Goal: Communication & Community: Participate in discussion

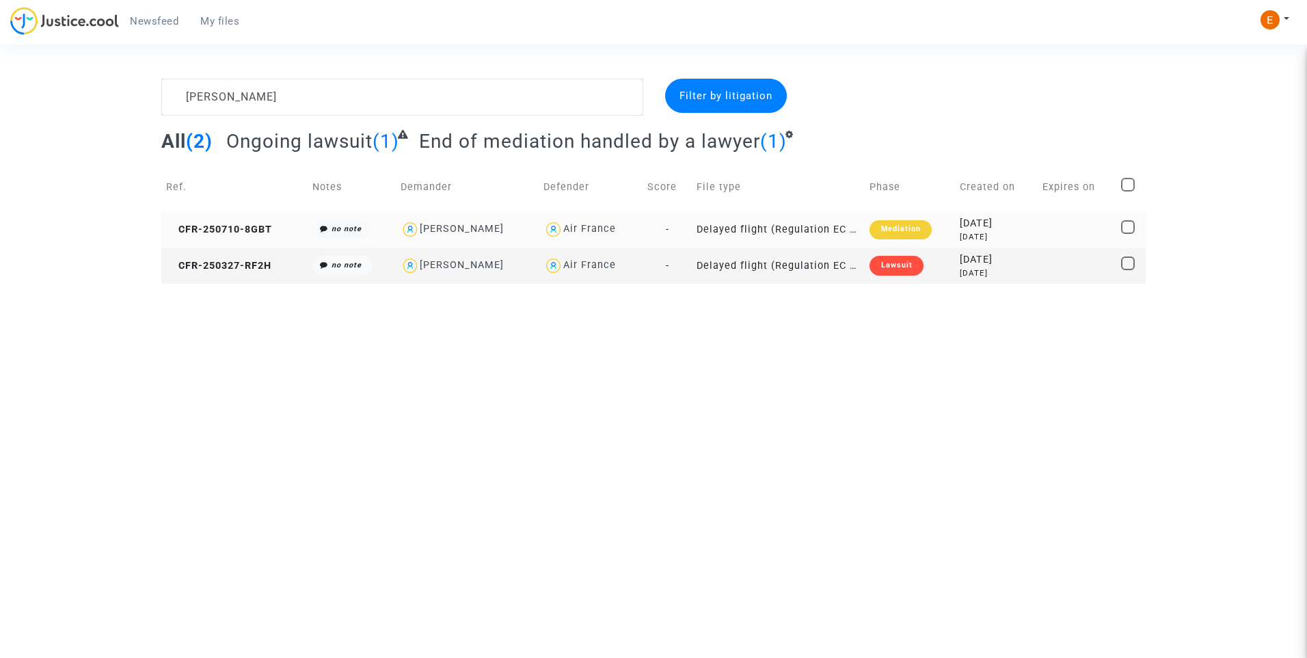
type textarea "[PERSON_NAME]"
click at [890, 233] on div "Mediation" at bounding box center [900, 229] width 62 height 19
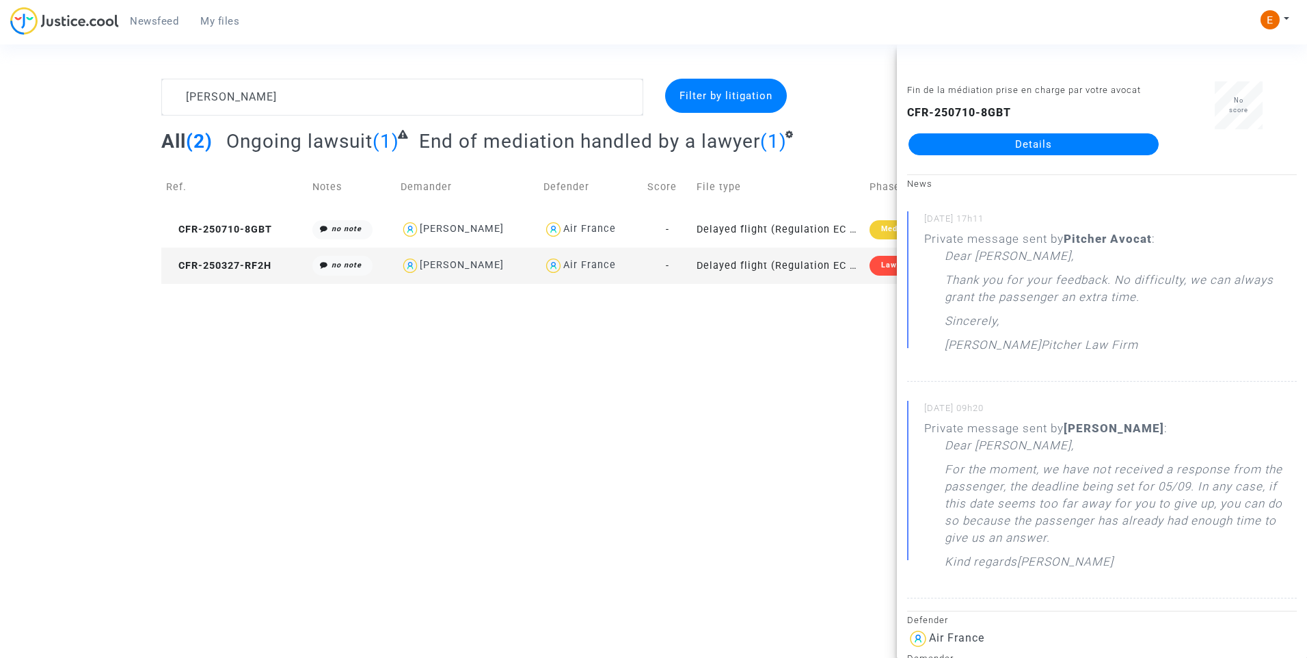
click at [999, 146] on link "Details" at bounding box center [1033, 144] width 250 height 22
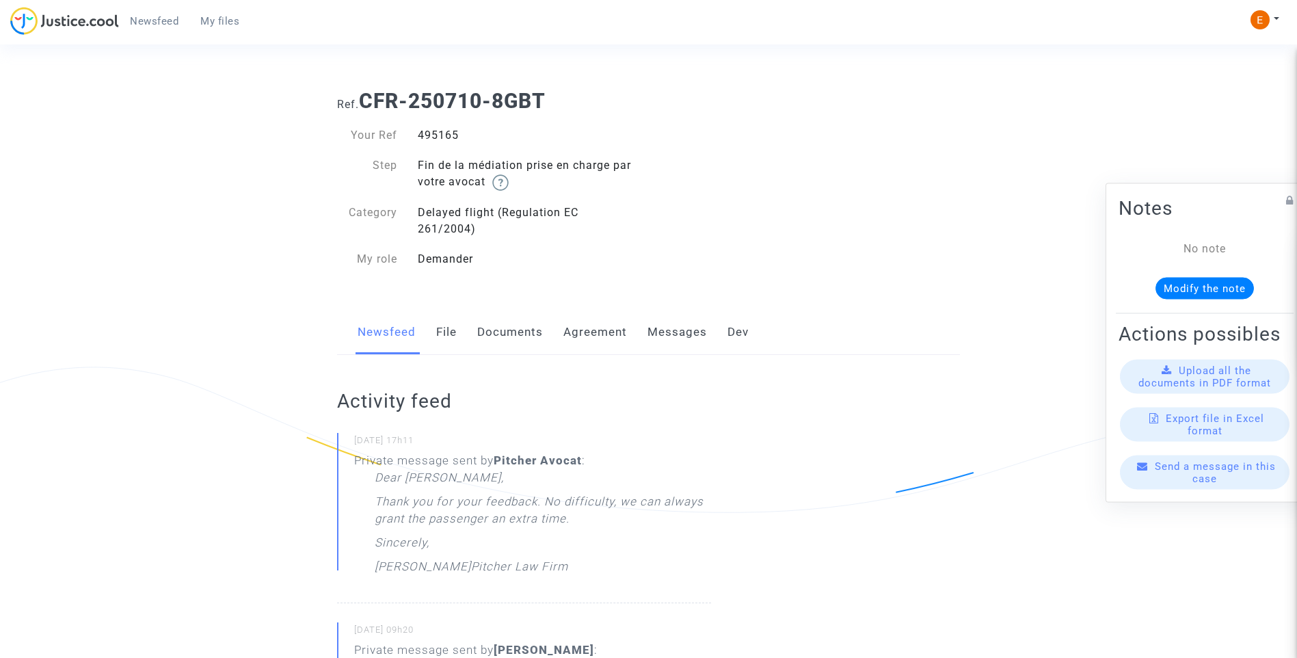
click at [693, 321] on link "Messages" at bounding box center [676, 332] width 59 height 45
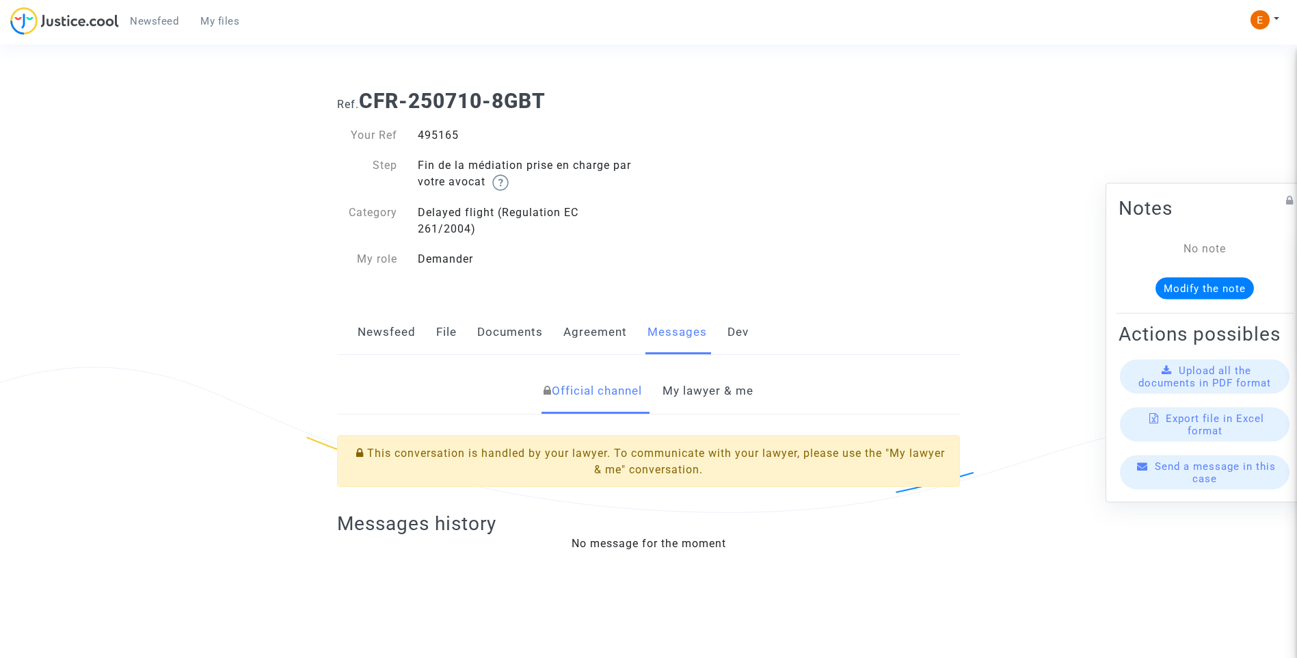
click at [715, 397] on link "My lawyer & me" at bounding box center [707, 390] width 91 height 45
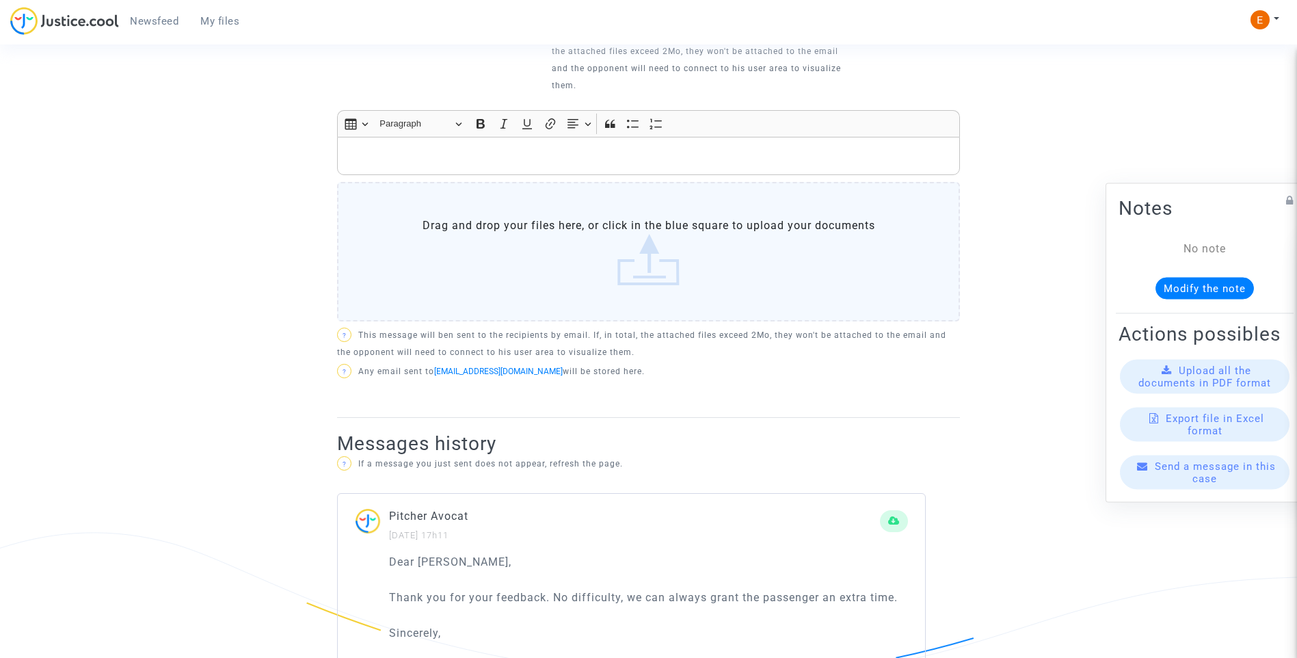
scroll to position [547, 0]
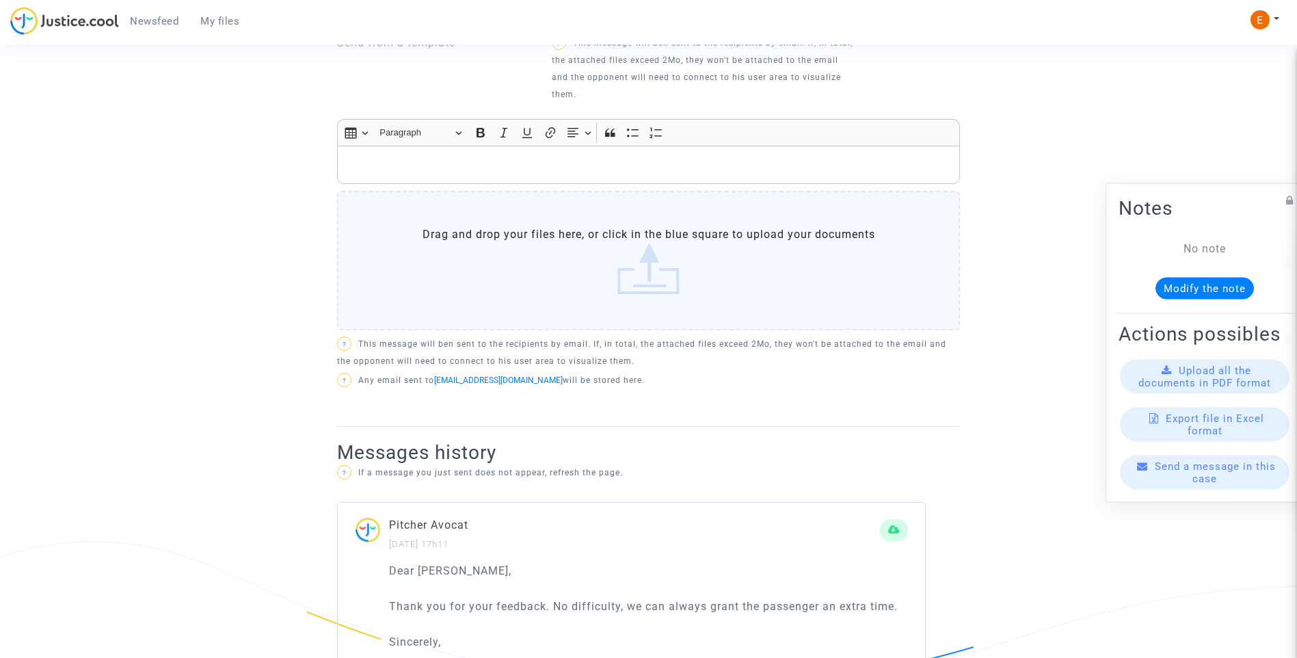
click at [522, 161] on p "Rich Text Editor, main" at bounding box center [649, 165] width 608 height 17
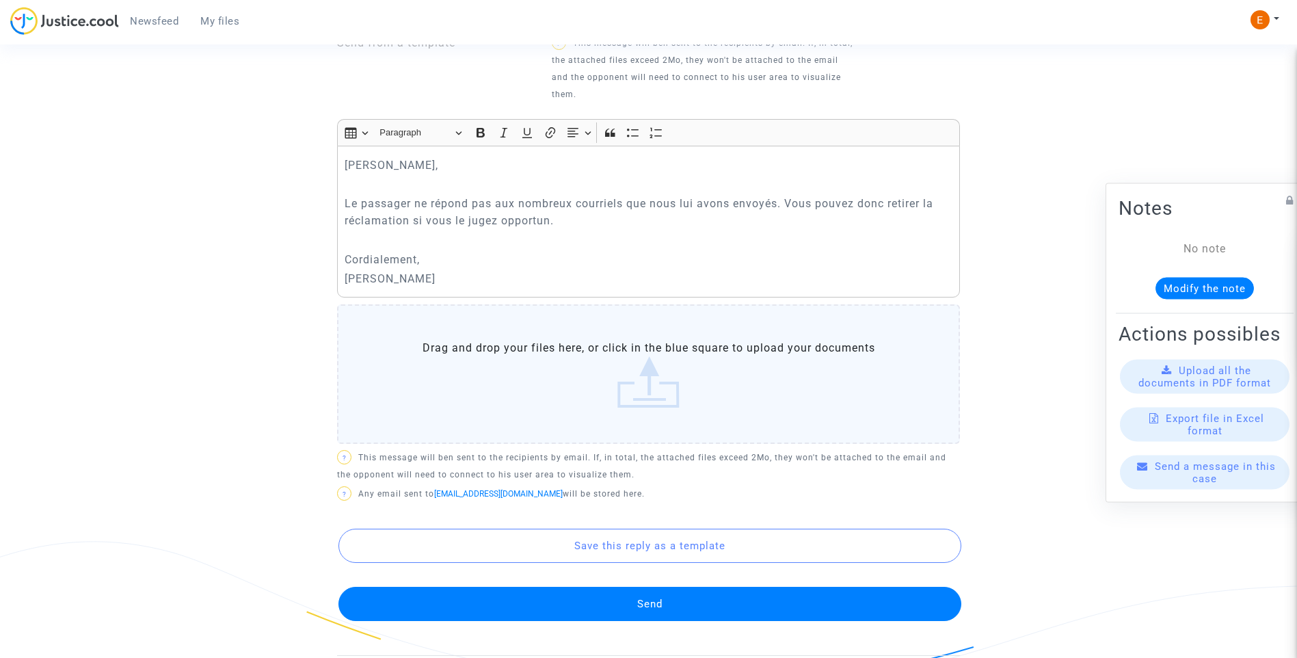
click at [749, 600] on button "Send" at bounding box center [649, 603] width 623 height 34
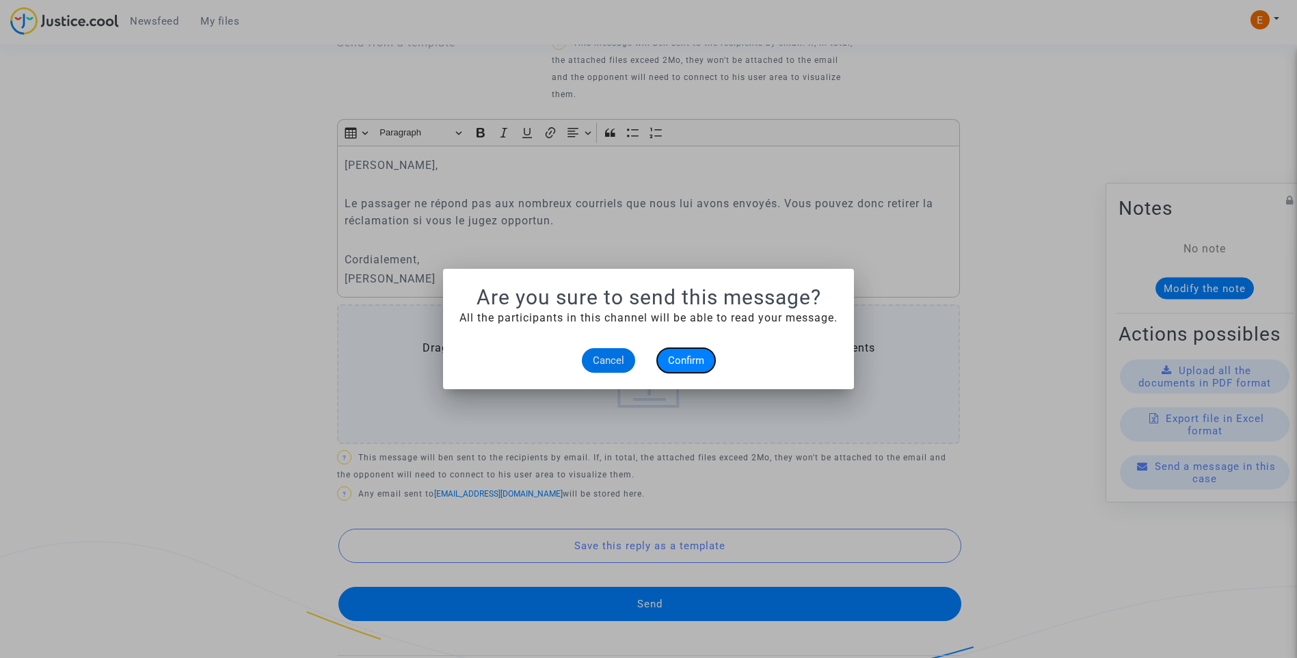
click at [699, 364] on span "Confirm" at bounding box center [686, 360] width 36 height 12
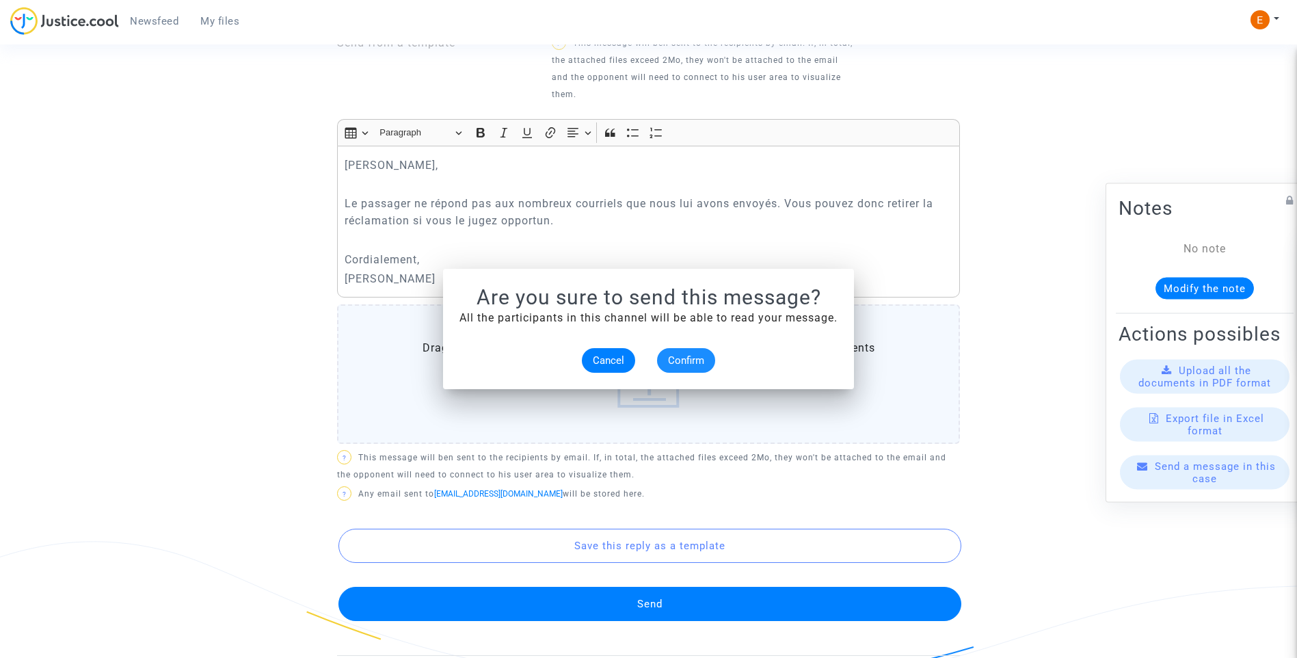
scroll to position [547, 0]
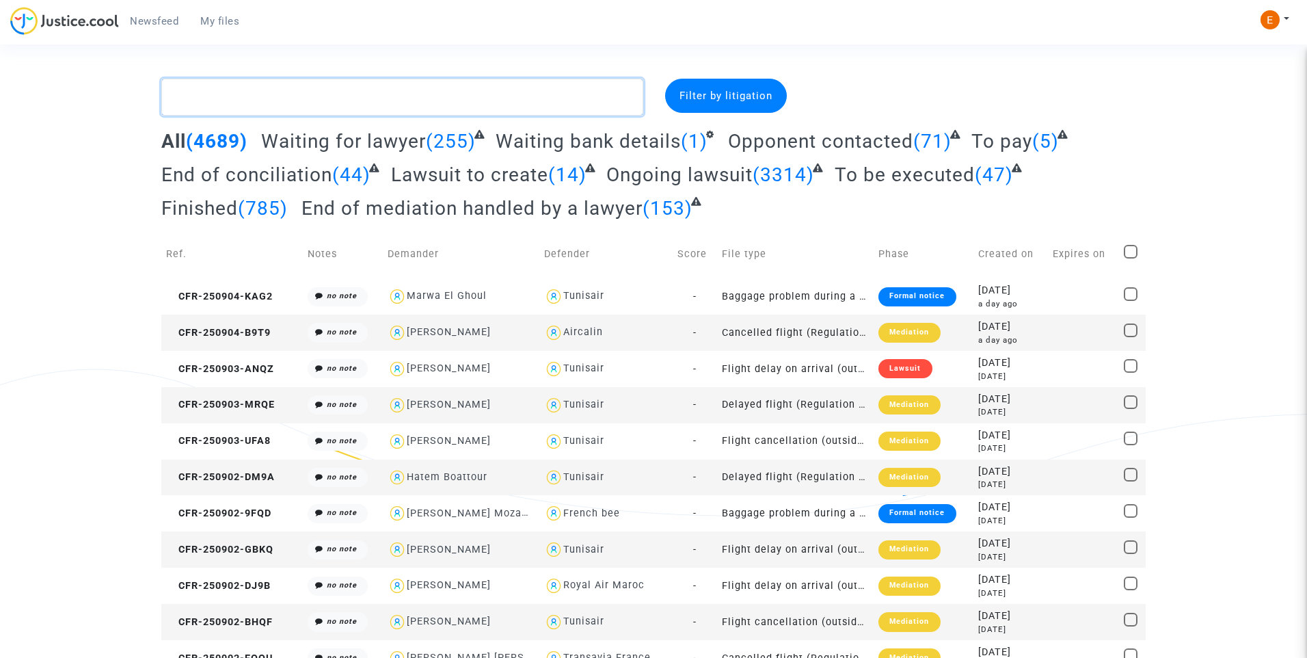
drag, startPoint x: 288, startPoint y: 96, endPoint x: 322, endPoint y: 206, distance: 114.4
paste textarea "Taborga Rivero"
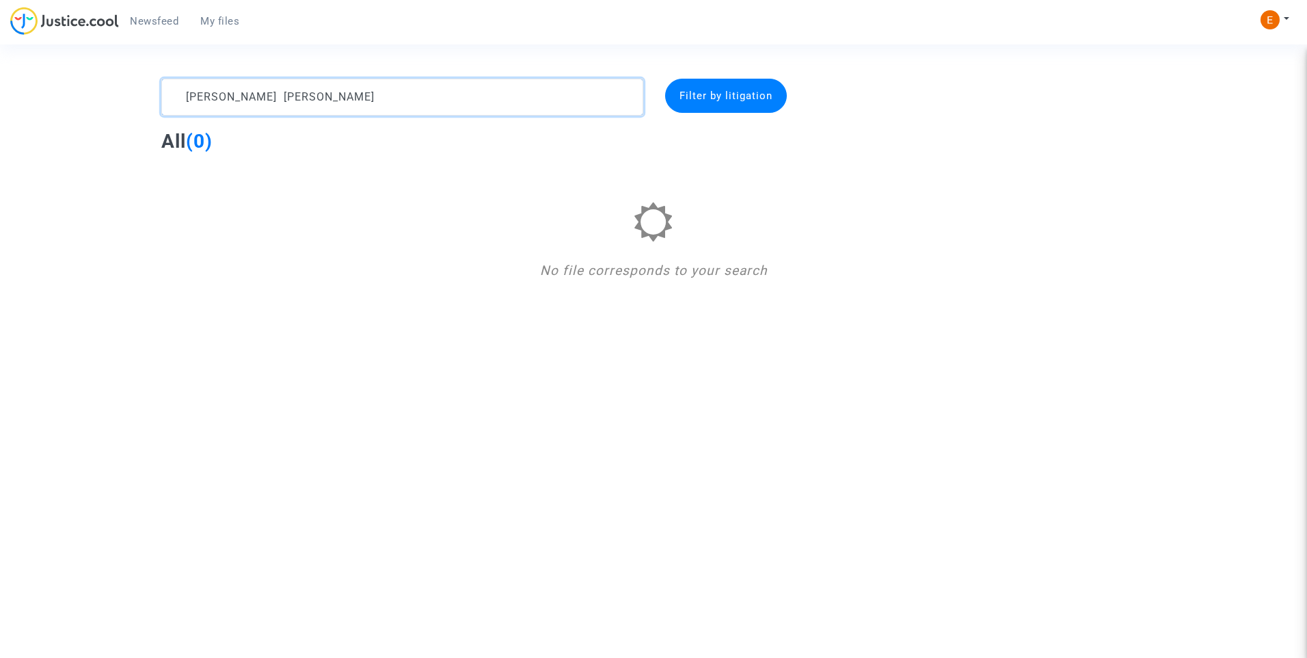
drag, startPoint x: 239, startPoint y: 97, endPoint x: 137, endPoint y: 98, distance: 101.2
click at [137, 98] on div "Taborga Rivero Filter by litigation All (0) No file corresponds to your search" at bounding box center [653, 180] width 1307 height 202
click at [205, 100] on textarea at bounding box center [402, 97] width 482 height 37
type textarea "Taborga"
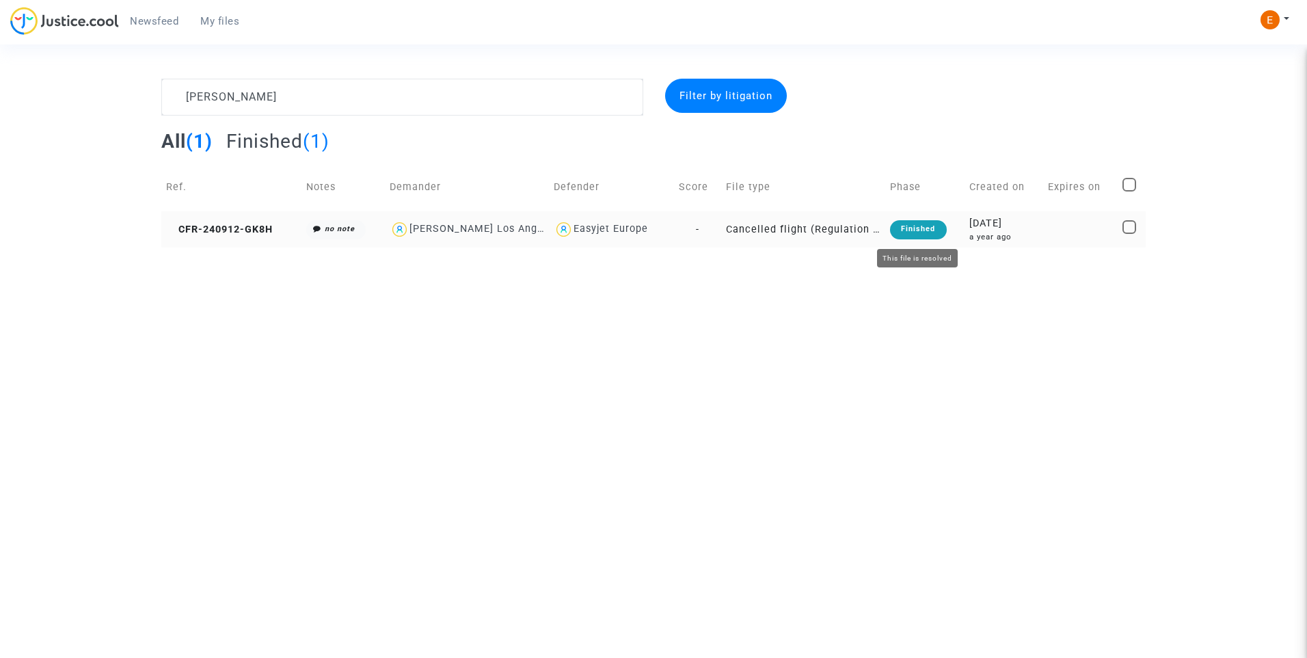
click at [913, 232] on div "Finished" at bounding box center [918, 229] width 56 height 19
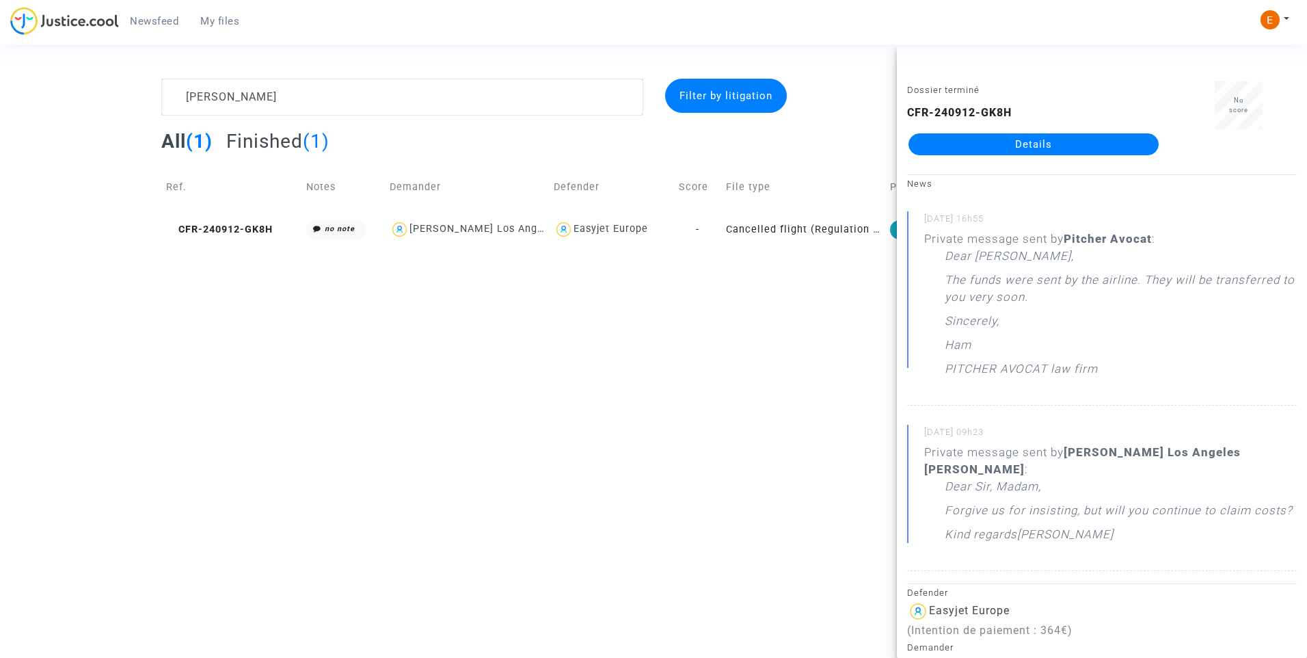
click at [1038, 145] on link "Details" at bounding box center [1033, 144] width 250 height 22
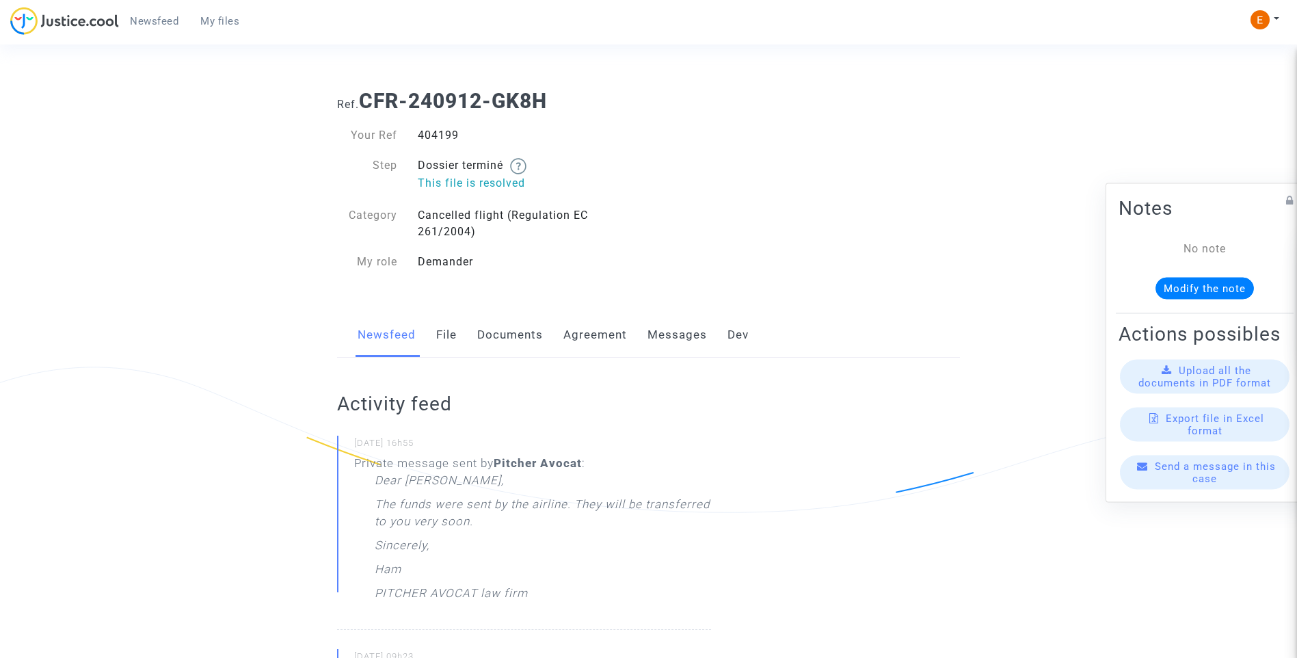
click at [668, 334] on link "Messages" at bounding box center [676, 334] width 59 height 45
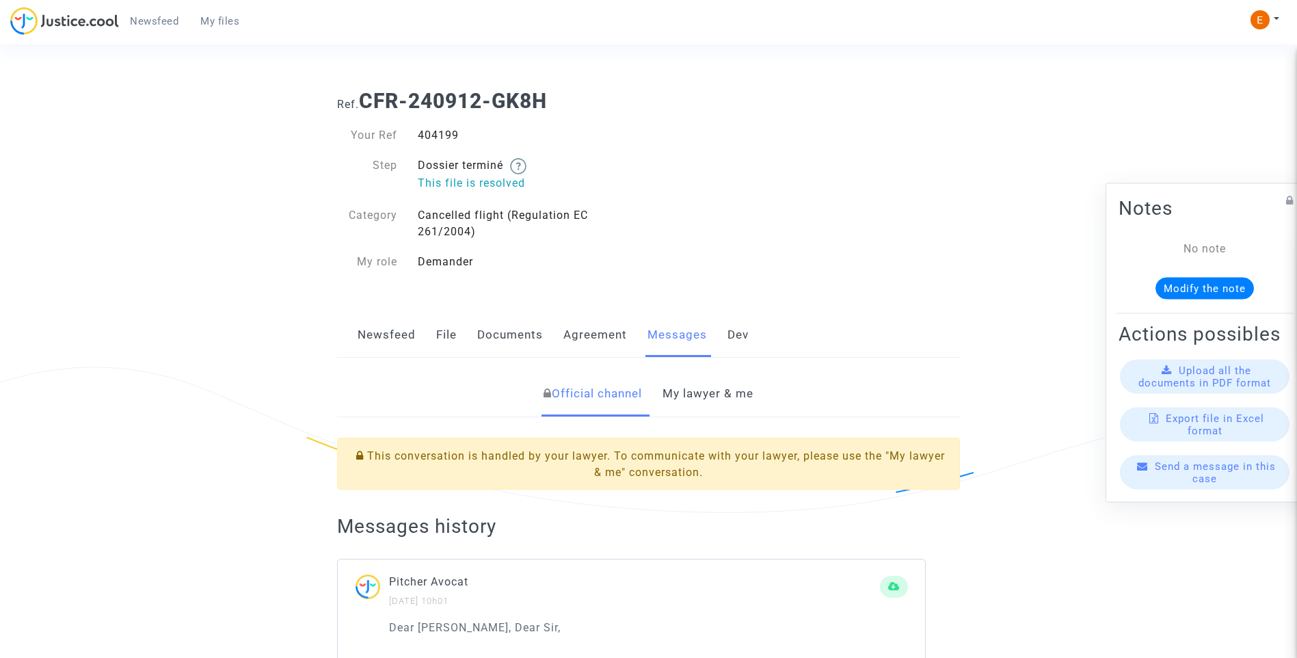
click at [692, 397] on link "My lawyer & me" at bounding box center [707, 393] width 91 height 45
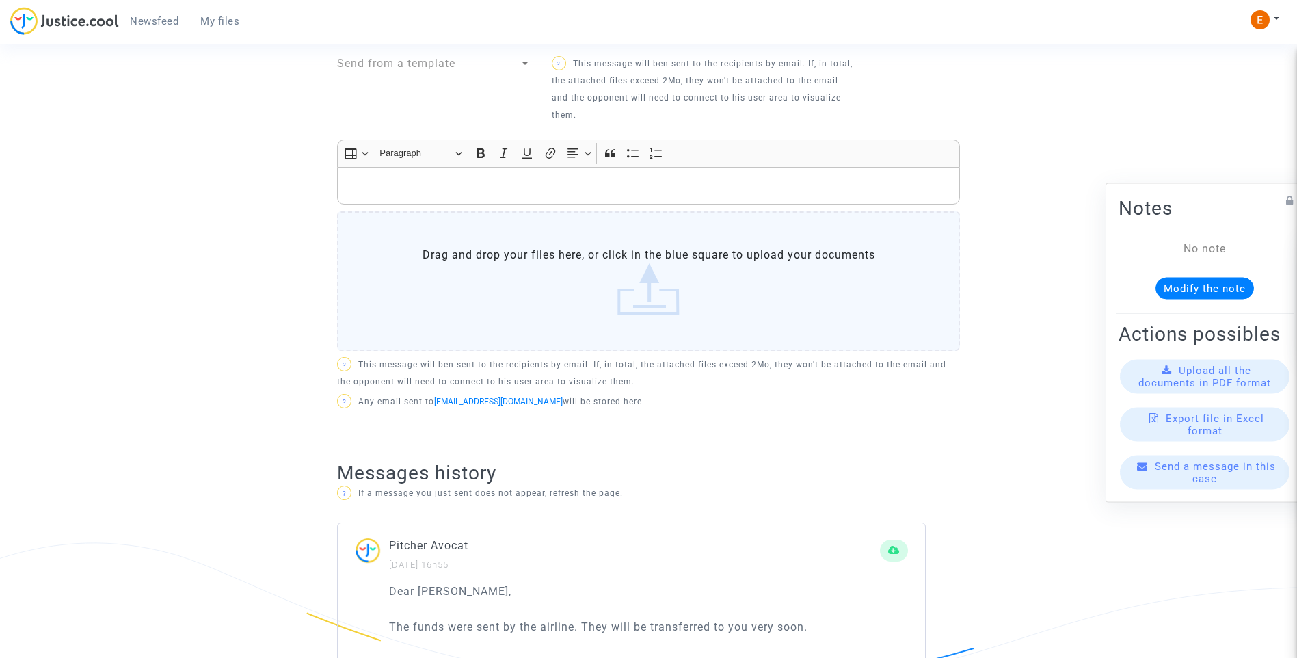
scroll to position [547, 0]
click at [539, 188] on p "Rich Text Editor, main" at bounding box center [649, 184] width 608 height 17
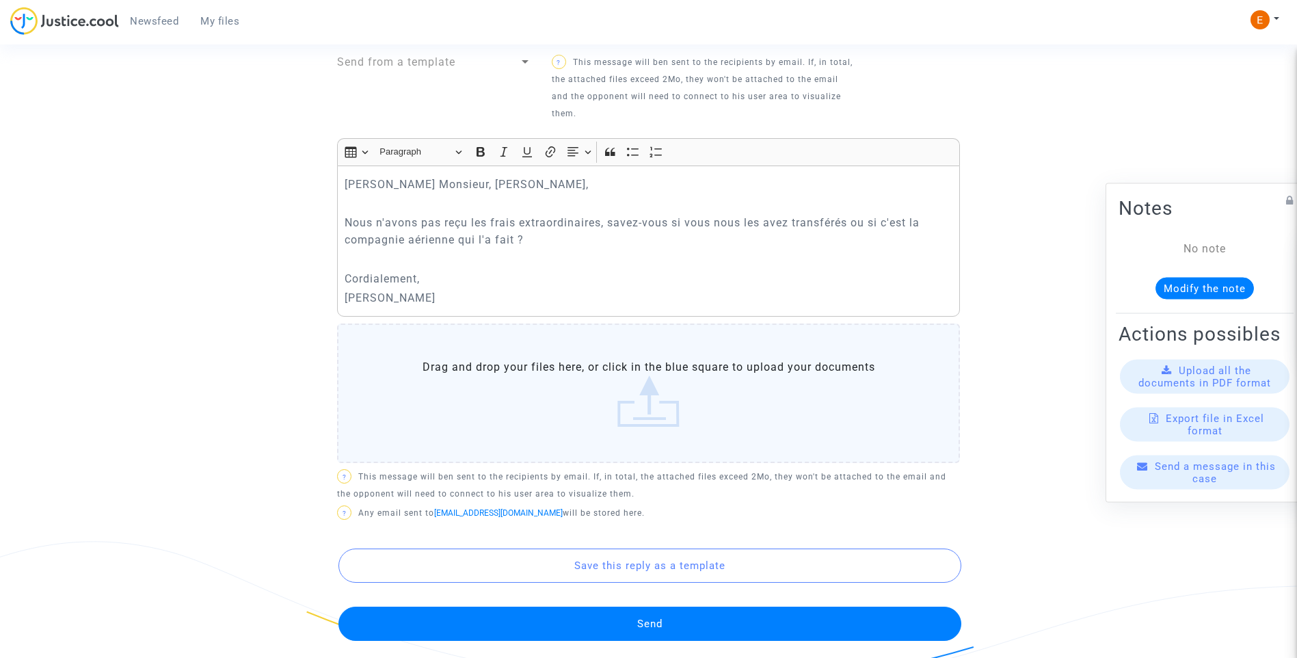
click at [645, 615] on button "Send" at bounding box center [649, 623] width 623 height 34
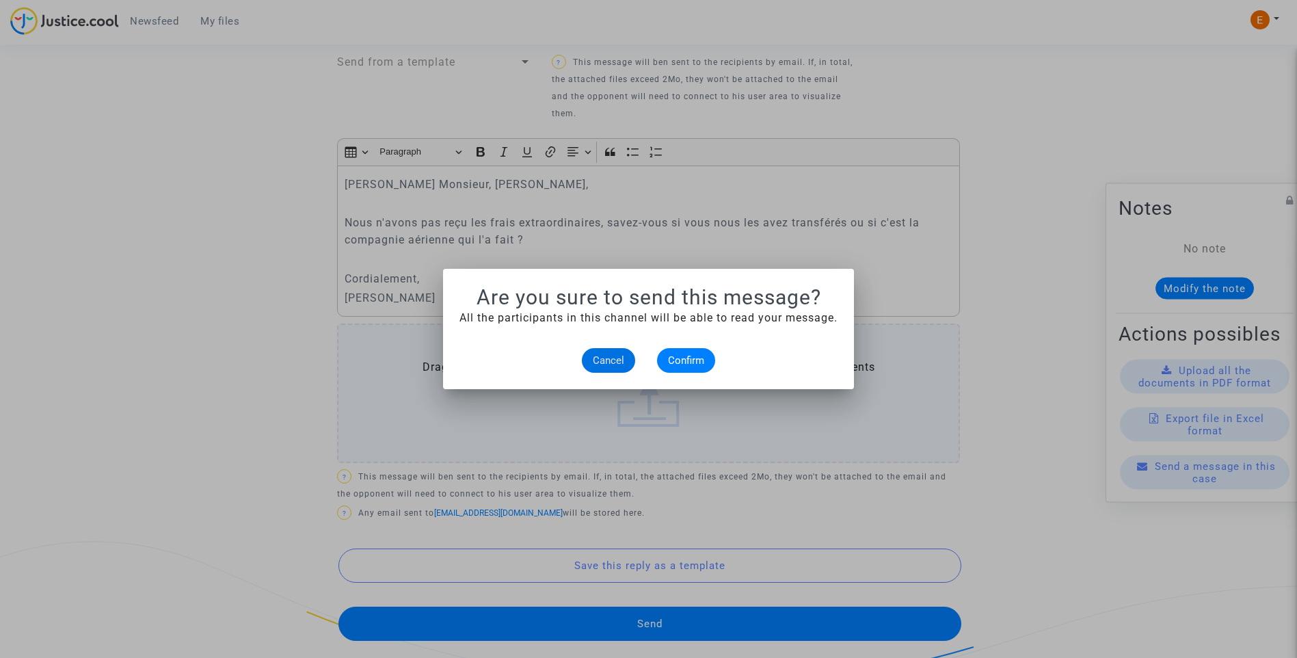
click at [681, 341] on alert-dialogs "Are you sure to send this message? All the participants in this channel will be…" at bounding box center [648, 328] width 378 height 87
click at [684, 358] on span "Confirm" at bounding box center [686, 360] width 36 height 12
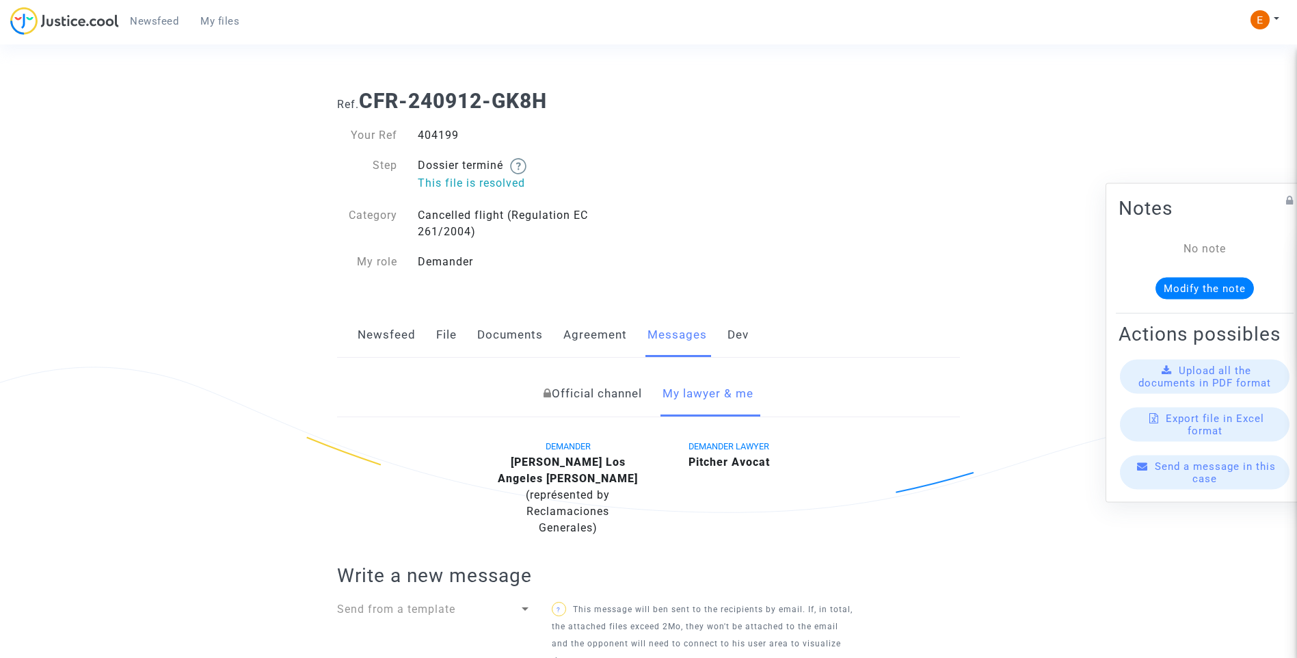
scroll to position [547, 0]
